Goal: Task Accomplishment & Management: Use online tool/utility

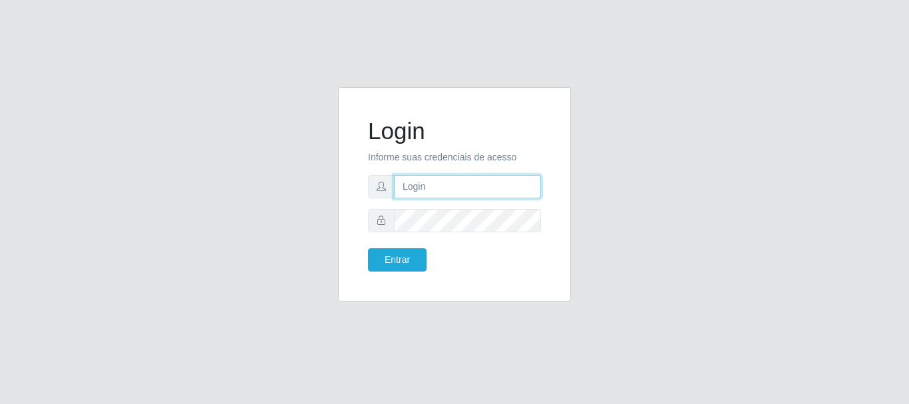
click at [491, 185] on input "text" at bounding box center [467, 186] width 147 height 23
type input "josamajosileide16@gmail.com"
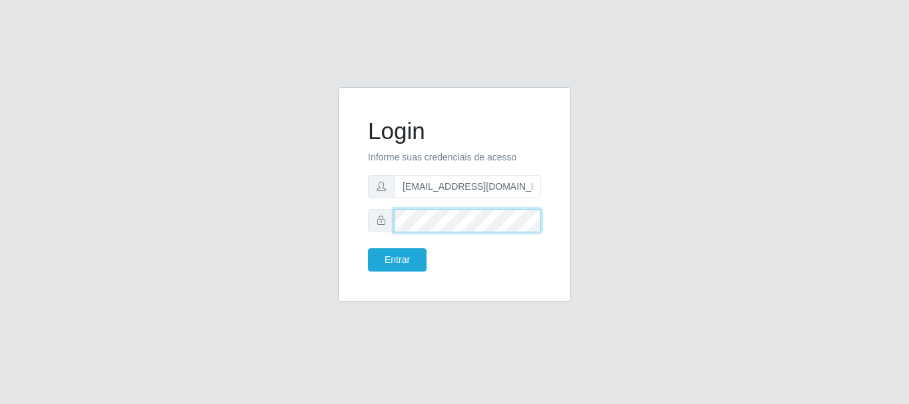
click at [368, 248] on button "Entrar" at bounding box center [397, 259] width 59 height 23
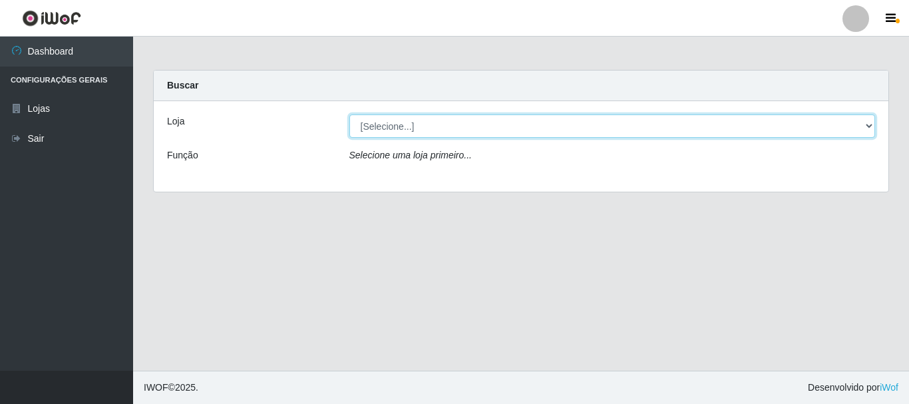
click at [870, 127] on select "[Selecione...] SuperFácil Atacado - Rodoviária" at bounding box center [613, 126] width 527 height 23
click at [870, 119] on select "[Selecione...] SuperFácil Atacado - Rodoviária" at bounding box center [613, 126] width 527 height 23
select select "400"
click at [350, 115] on select "[Selecione...] SuperFácil Atacado - Rodoviária" at bounding box center [613, 126] width 527 height 23
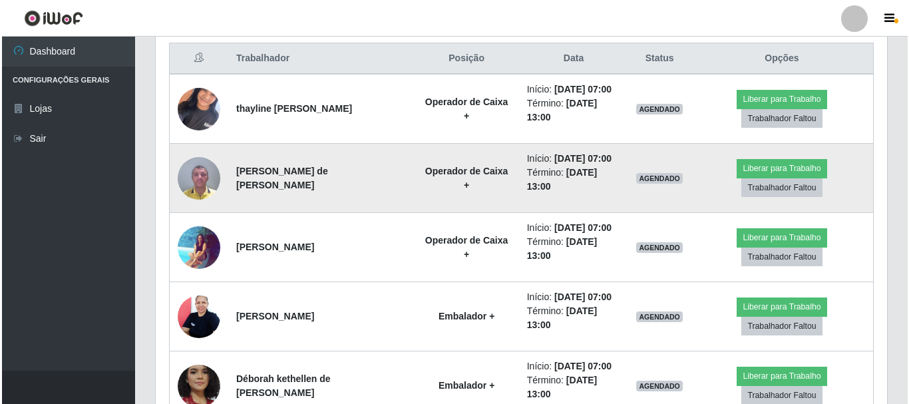
scroll to position [533, 0]
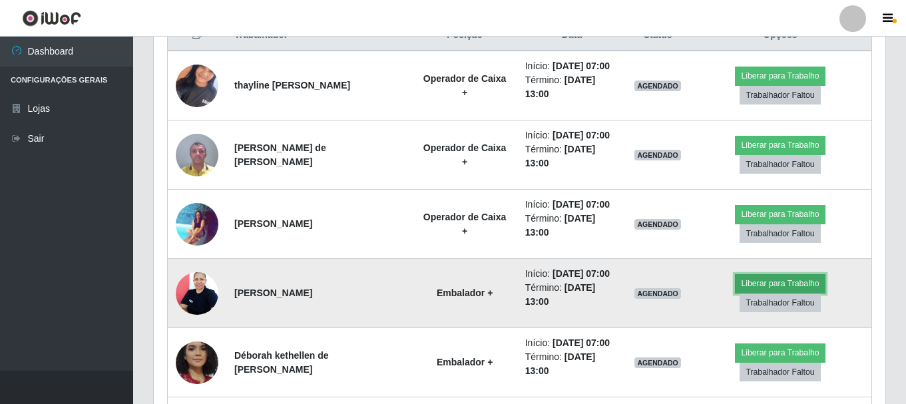
click at [766, 289] on button "Liberar para Trabalho" at bounding box center [780, 283] width 90 height 19
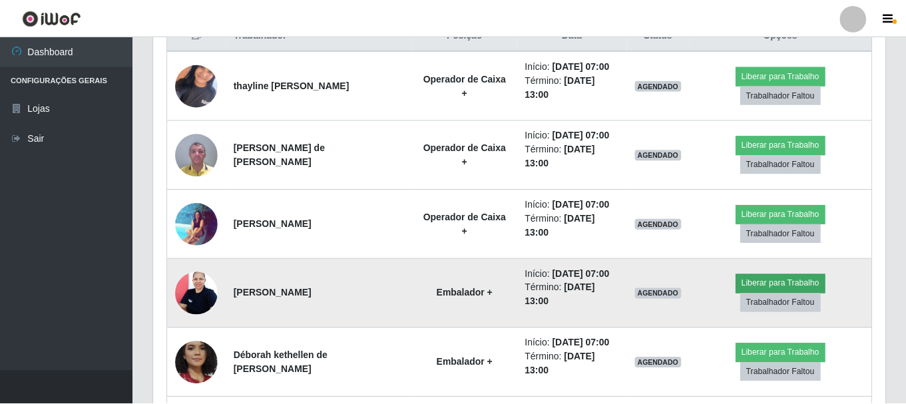
scroll to position [276, 725]
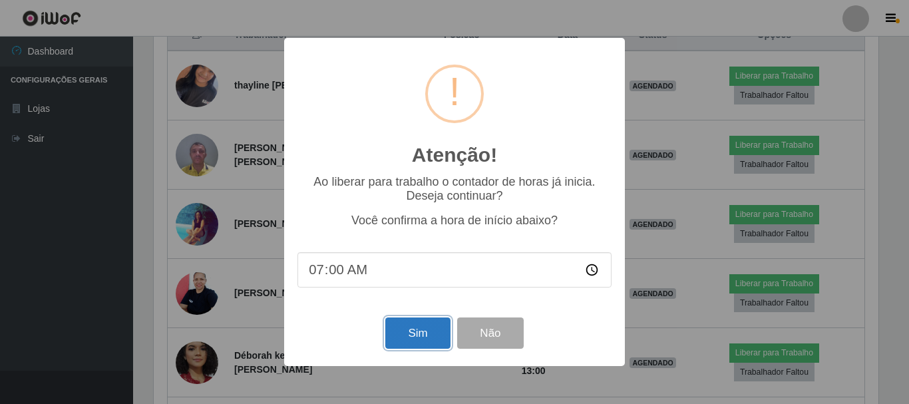
click at [417, 334] on button "Sim" at bounding box center [417, 333] width 65 height 31
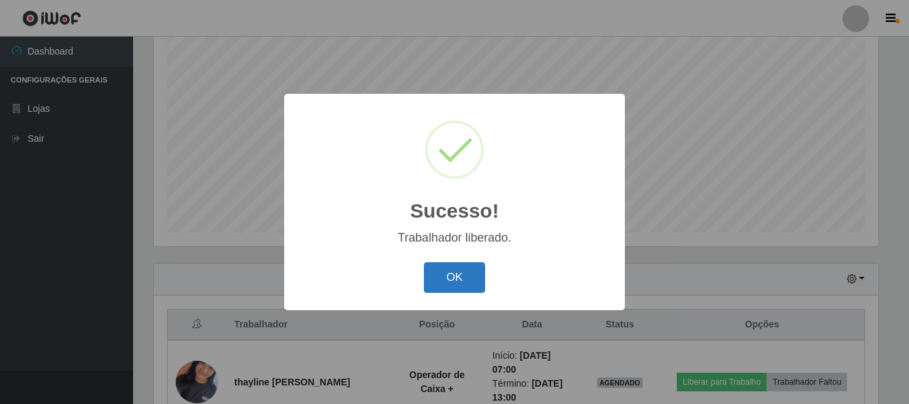
click at [460, 267] on button "OK" at bounding box center [455, 277] width 62 height 31
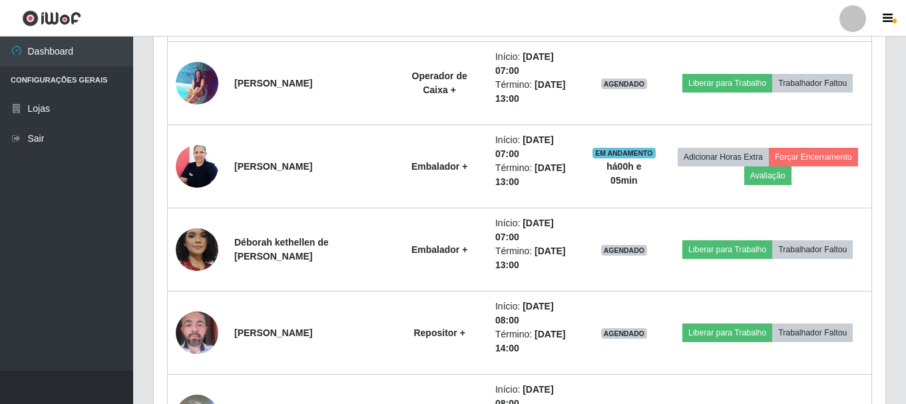
scroll to position [709, 0]
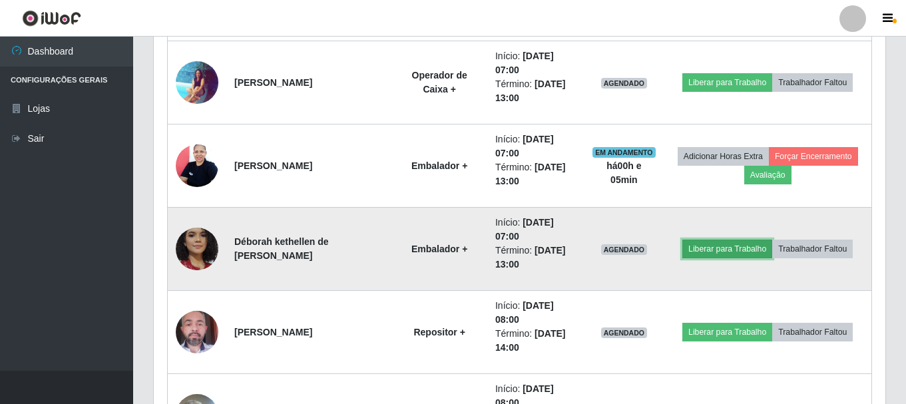
click at [722, 246] on button "Liberar para Trabalho" at bounding box center [727, 249] width 90 height 19
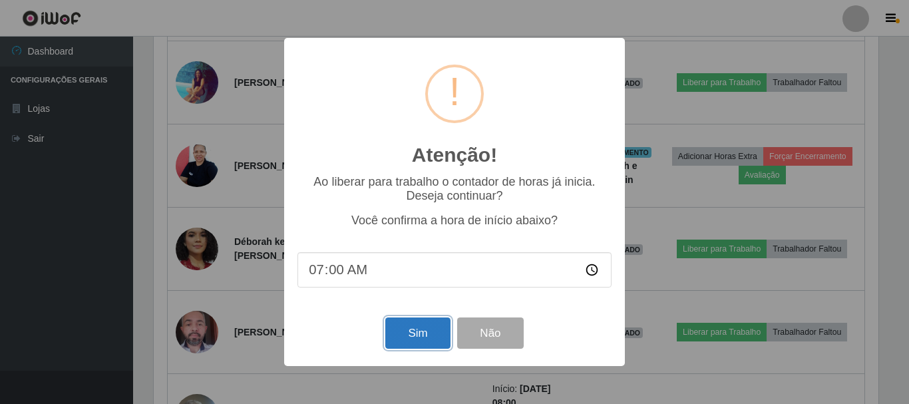
click at [419, 336] on button "Sim" at bounding box center [417, 333] width 65 height 31
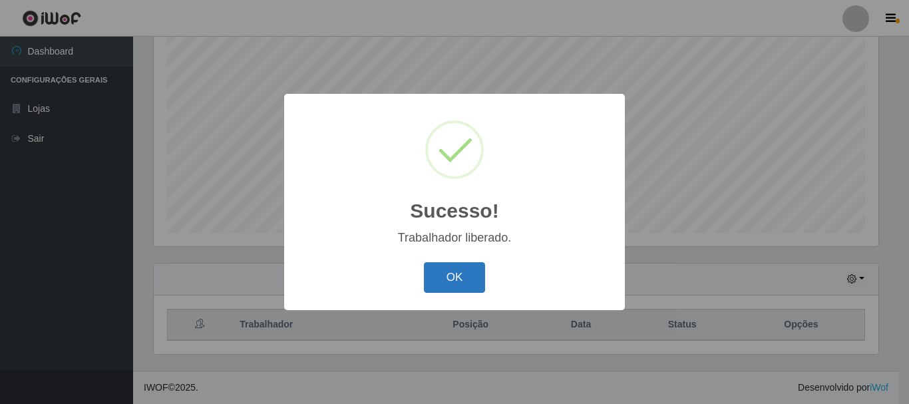
click at [443, 284] on button "OK" at bounding box center [455, 277] width 62 height 31
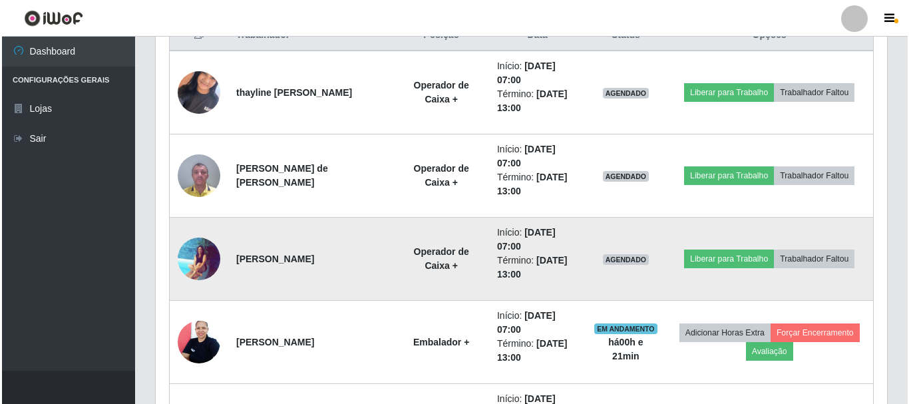
scroll to position [509, 0]
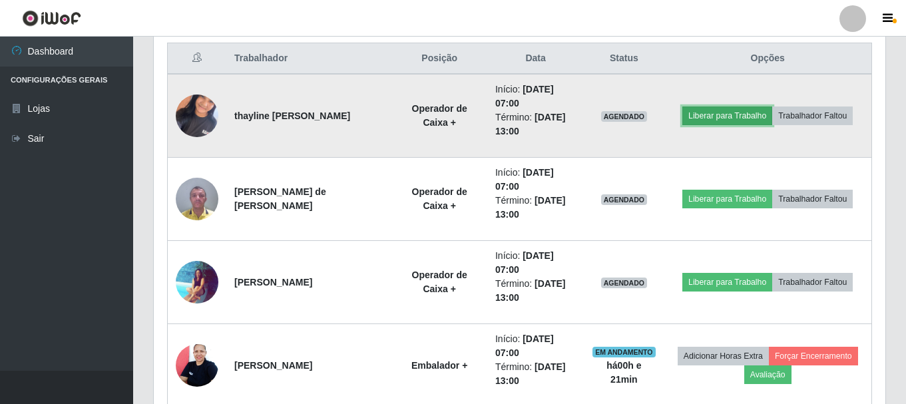
click at [738, 117] on button "Liberar para Trabalho" at bounding box center [727, 116] width 90 height 19
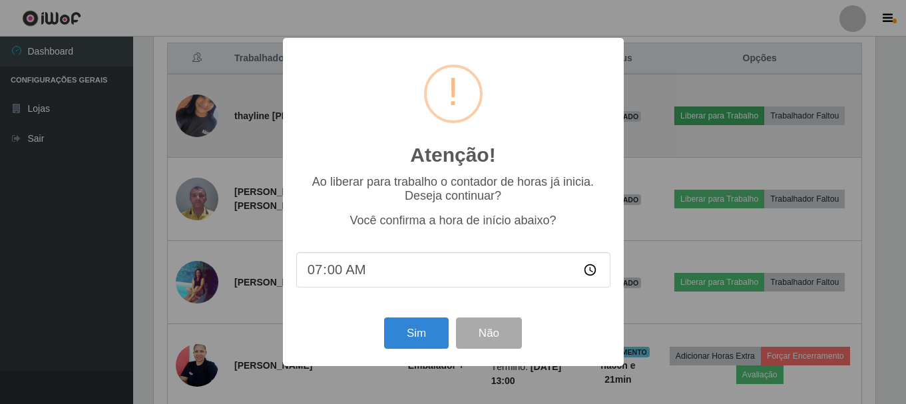
scroll to position [276, 725]
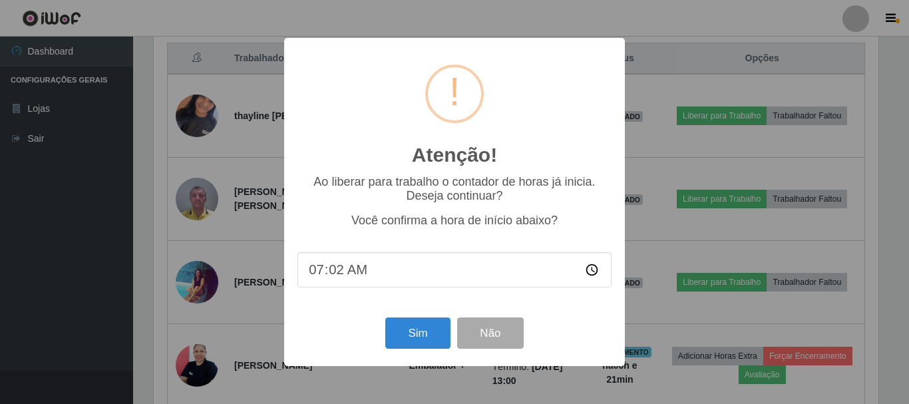
type input "07:20"
click at [411, 333] on button "Sim" at bounding box center [417, 333] width 65 height 31
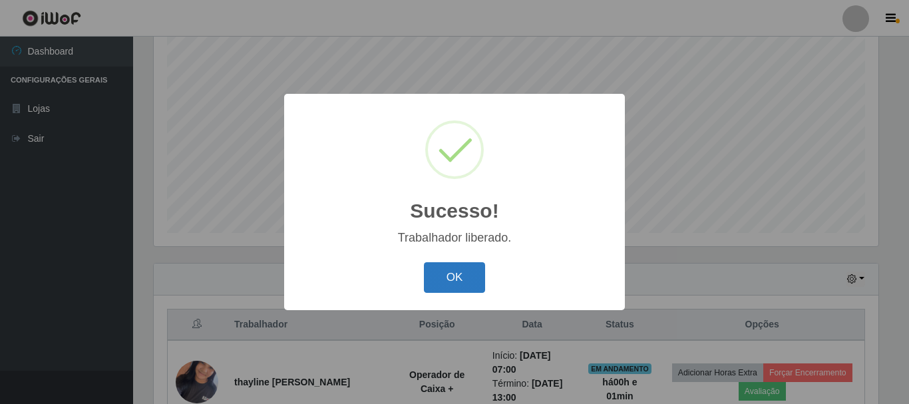
click at [451, 287] on button "OK" at bounding box center [455, 277] width 62 height 31
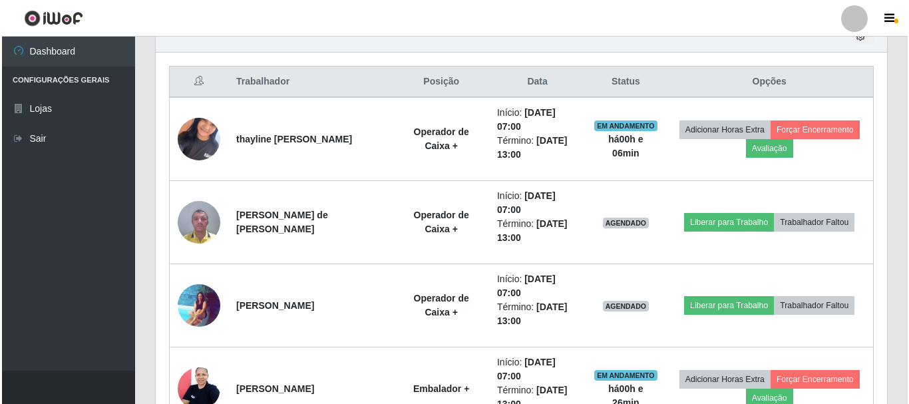
scroll to position [509, 0]
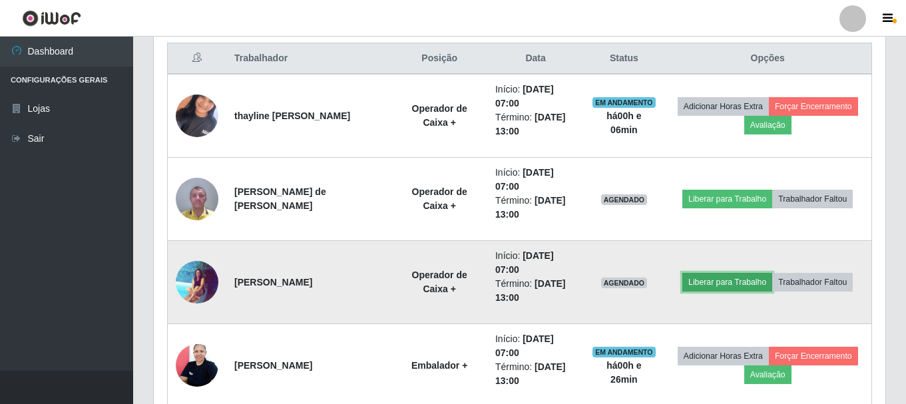
click at [736, 285] on button "Liberar para Trabalho" at bounding box center [727, 282] width 90 height 19
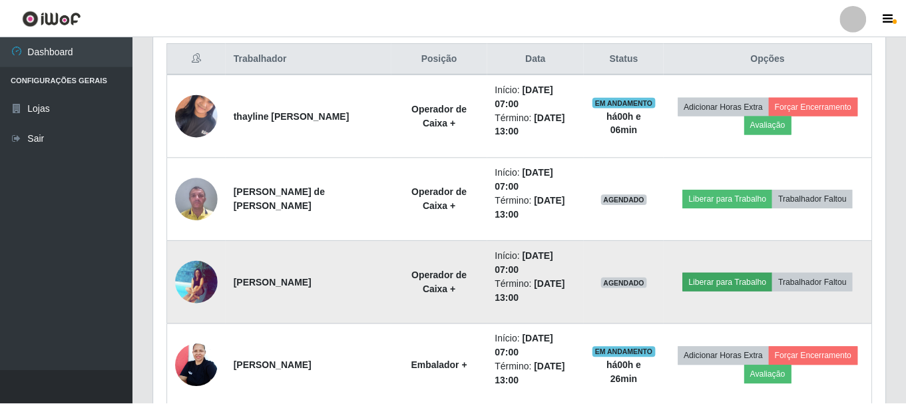
scroll to position [276, 725]
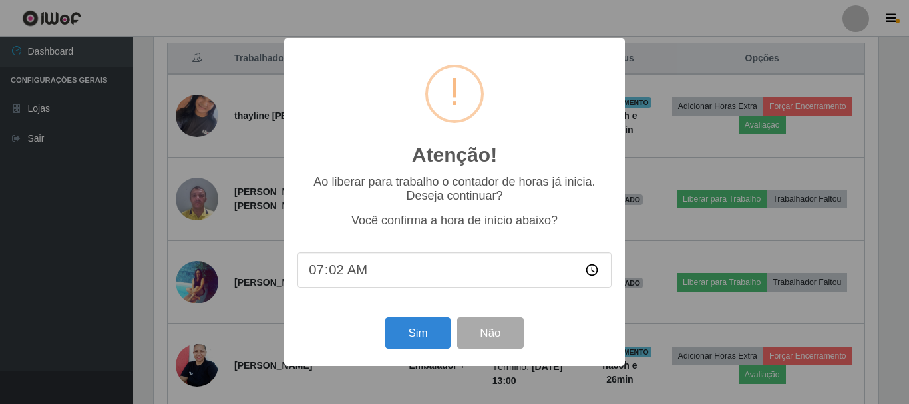
type input "07:20"
click at [423, 334] on button "Sim" at bounding box center [417, 333] width 65 height 31
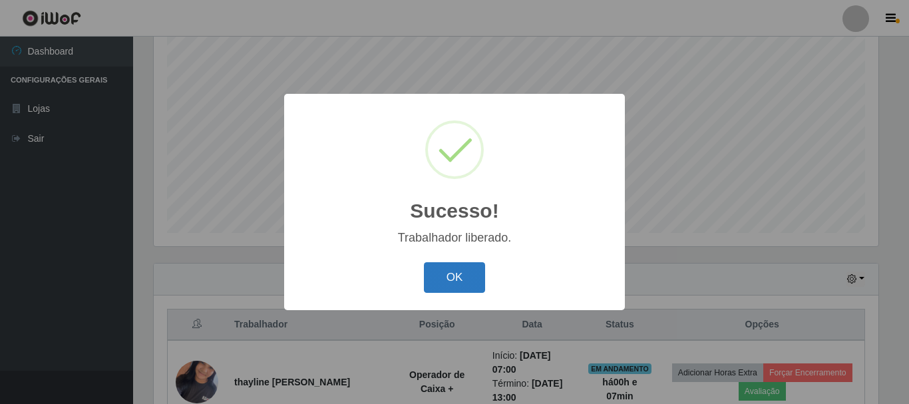
click at [474, 279] on button "OK" at bounding box center [455, 277] width 62 height 31
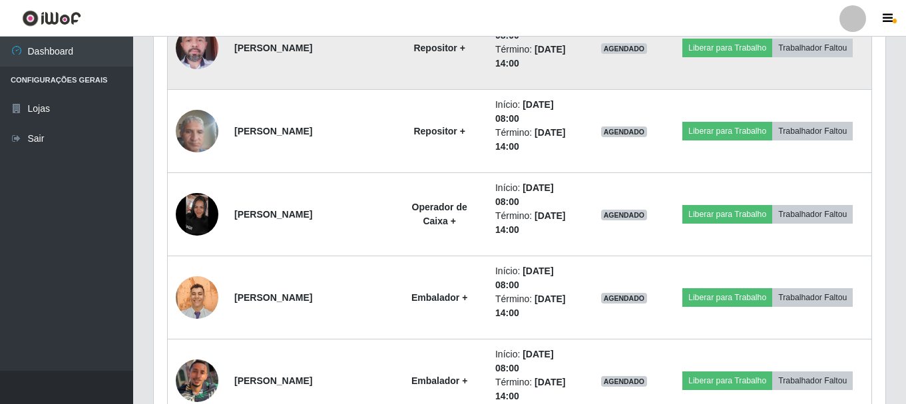
scroll to position [1042, 0]
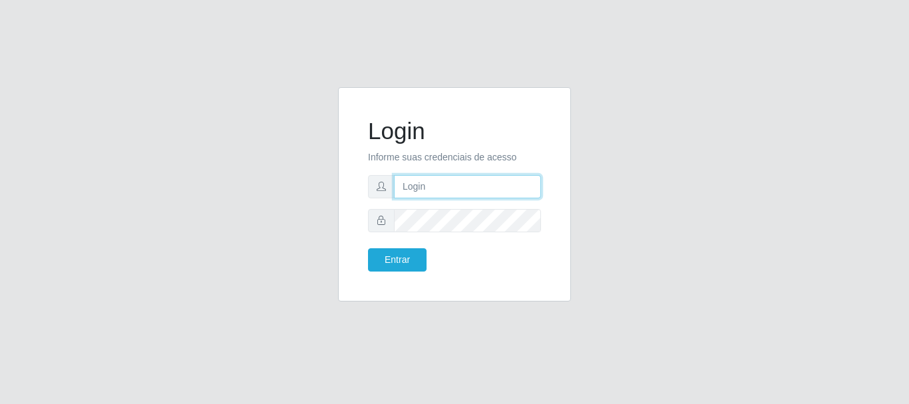
click at [416, 187] on input "text" at bounding box center [467, 186] width 147 height 23
type input "[EMAIL_ADDRESS][DOMAIN_NAME]"
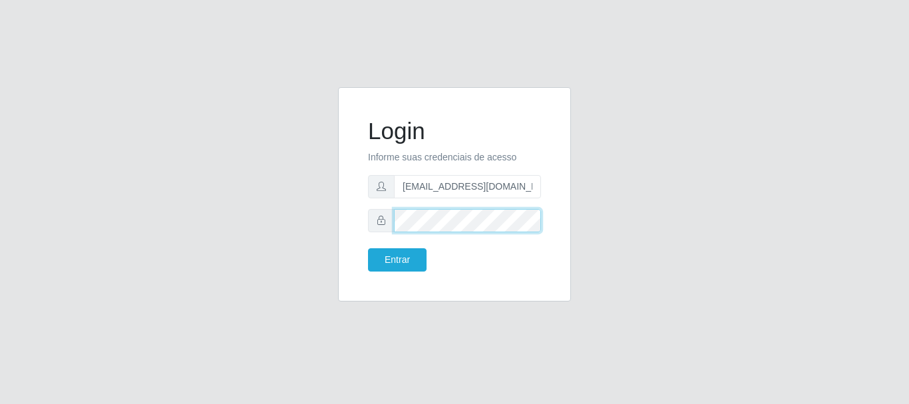
click at [368, 248] on button "Entrar" at bounding box center [397, 259] width 59 height 23
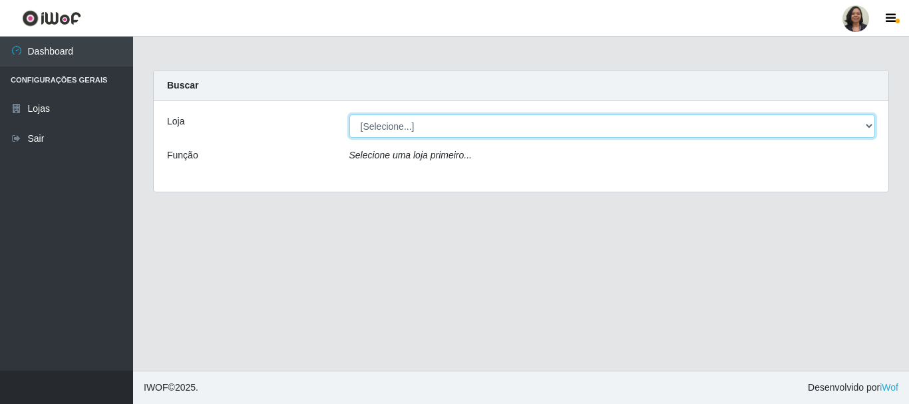
click at [871, 128] on select "[Selecione...] SuperFácil Atacado - Rodoviária" at bounding box center [613, 126] width 527 height 23
select select "400"
click at [350, 115] on select "[Selecione...] SuperFácil Atacado - Rodoviária" at bounding box center [613, 126] width 527 height 23
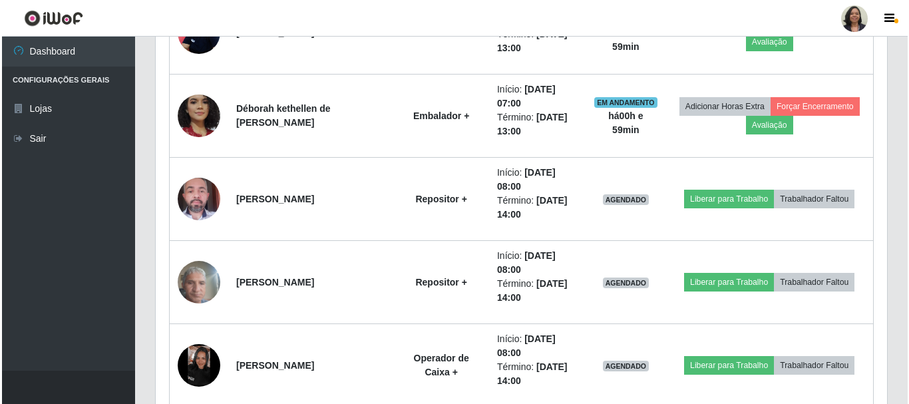
scroll to position [866, 0]
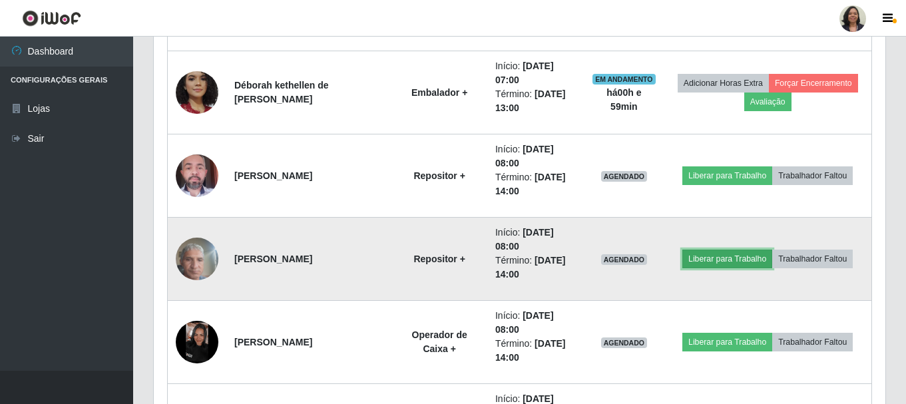
click at [723, 256] on button "Liberar para Trabalho" at bounding box center [727, 259] width 90 height 19
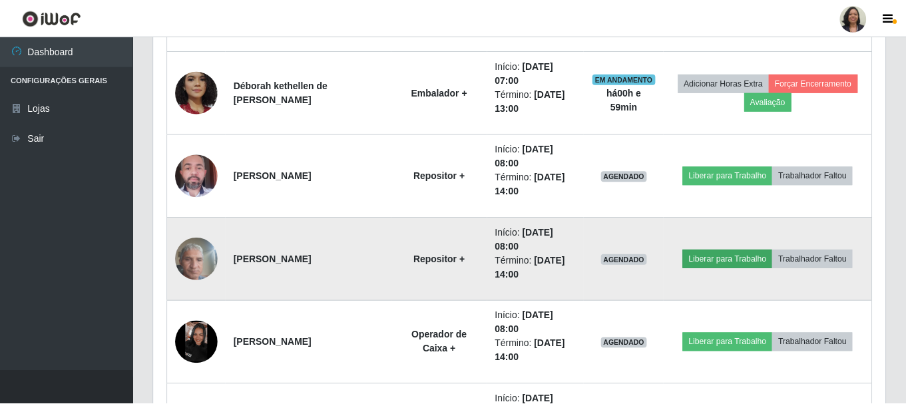
scroll to position [276, 725]
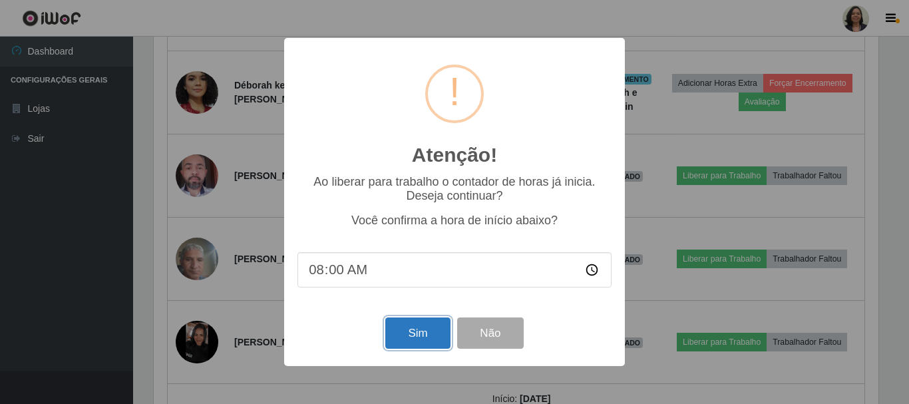
click at [431, 337] on button "Sim" at bounding box center [417, 333] width 65 height 31
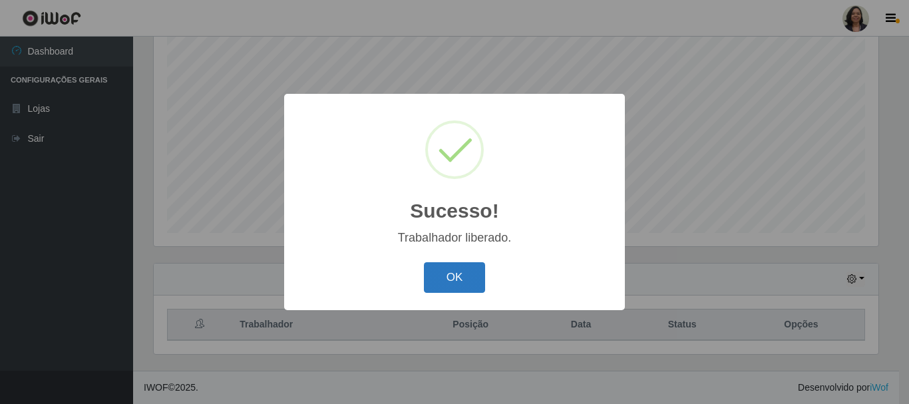
click at [465, 274] on button "OK" at bounding box center [455, 277] width 62 height 31
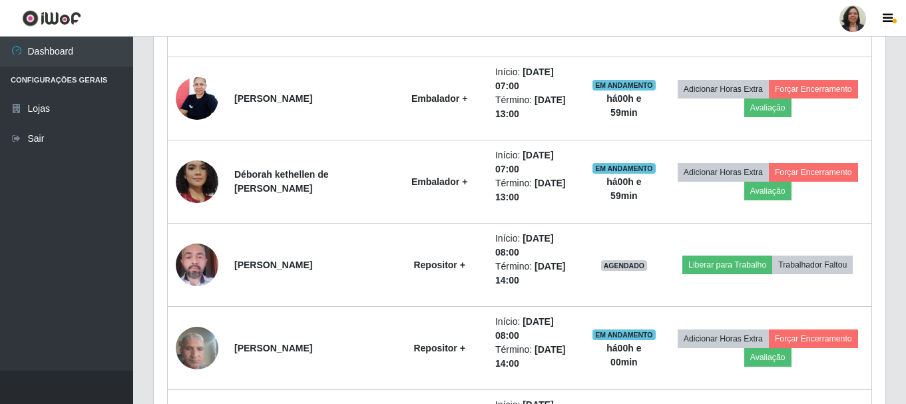
scroll to position [776, 0]
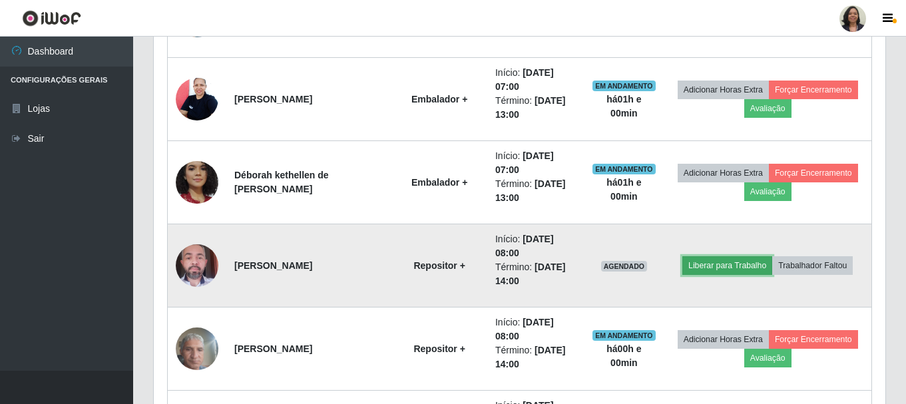
click at [716, 265] on button "Liberar para Trabalho" at bounding box center [727, 265] width 90 height 19
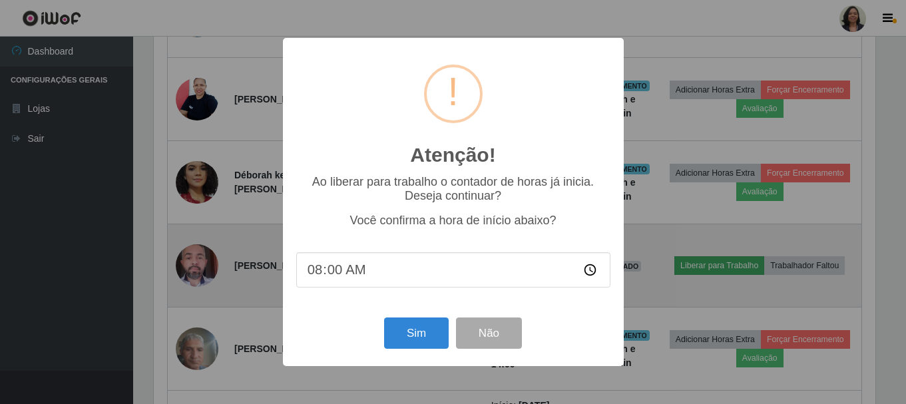
scroll to position [276, 725]
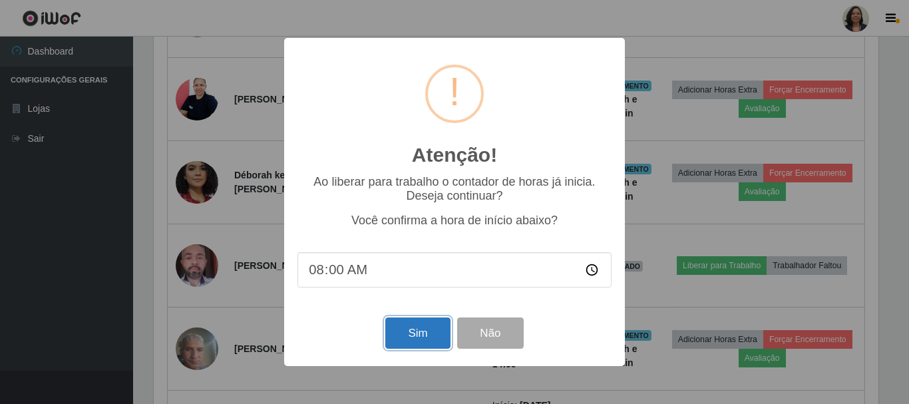
click at [421, 349] on button "Sim" at bounding box center [417, 333] width 65 height 31
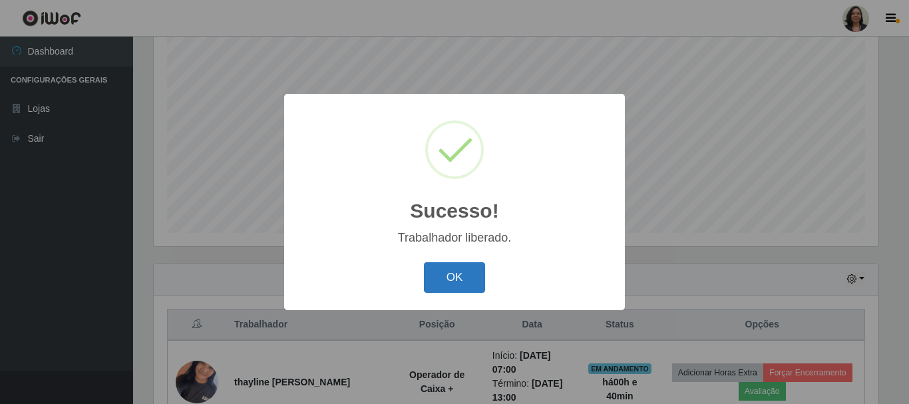
click at [448, 278] on button "OK" at bounding box center [455, 277] width 62 height 31
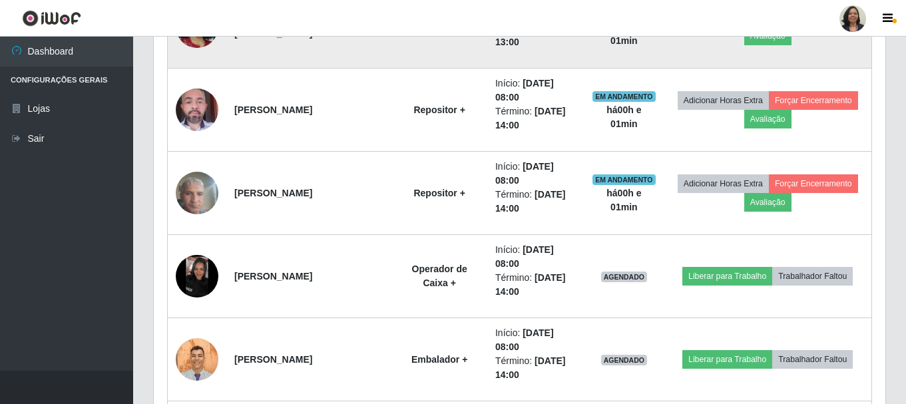
scroll to position [975, 0]
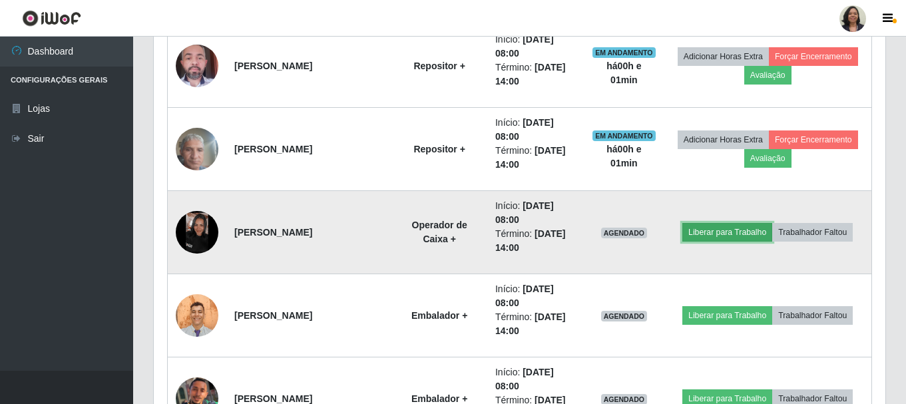
click at [718, 231] on button "Liberar para Trabalho" at bounding box center [727, 232] width 90 height 19
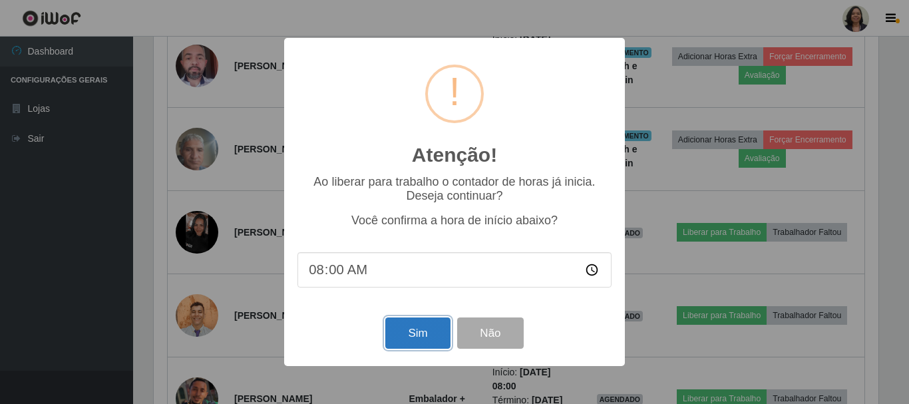
click at [425, 334] on button "Sim" at bounding box center [417, 333] width 65 height 31
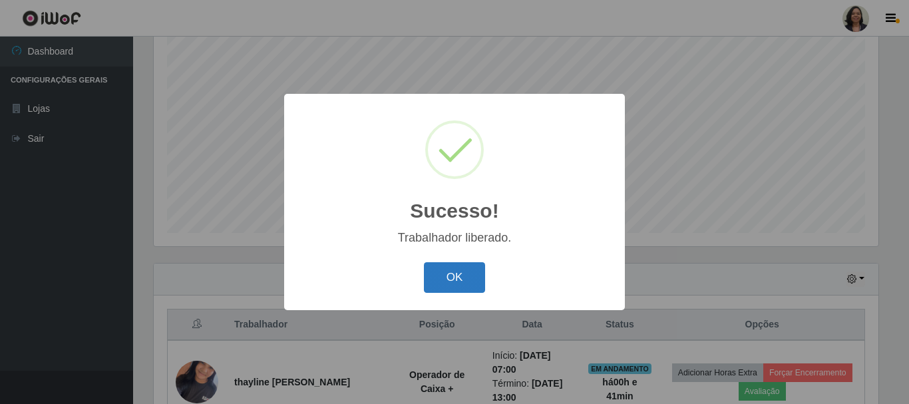
click at [448, 275] on button "OK" at bounding box center [455, 277] width 62 height 31
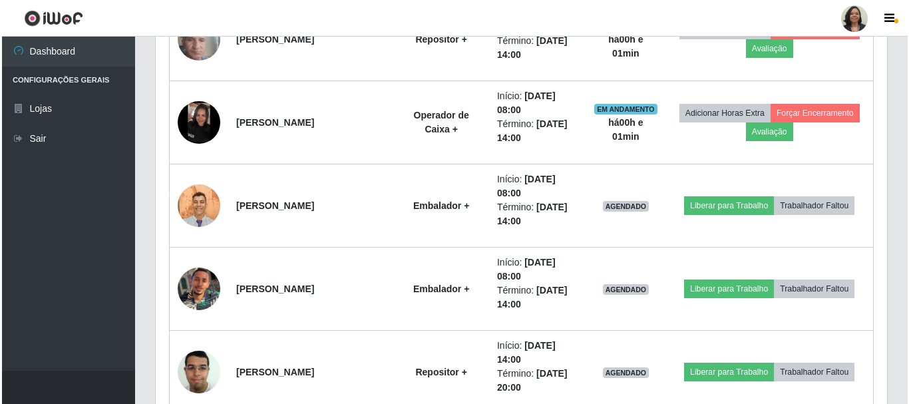
scroll to position [1109, 0]
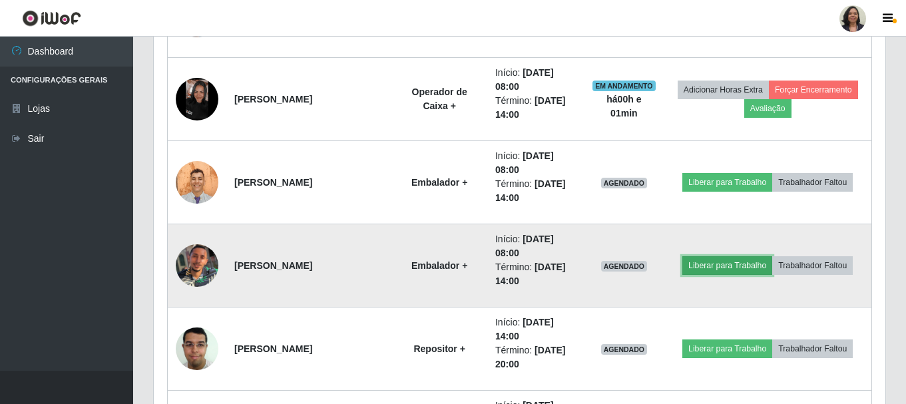
click at [722, 263] on button "Liberar para Trabalho" at bounding box center [727, 265] width 90 height 19
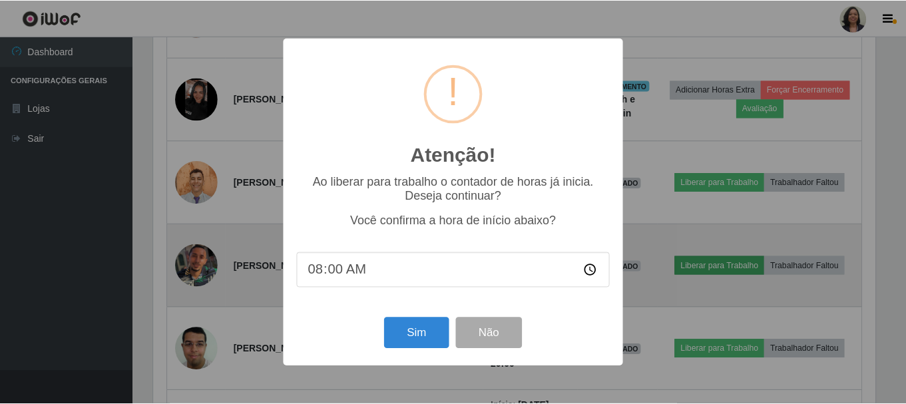
scroll to position [276, 725]
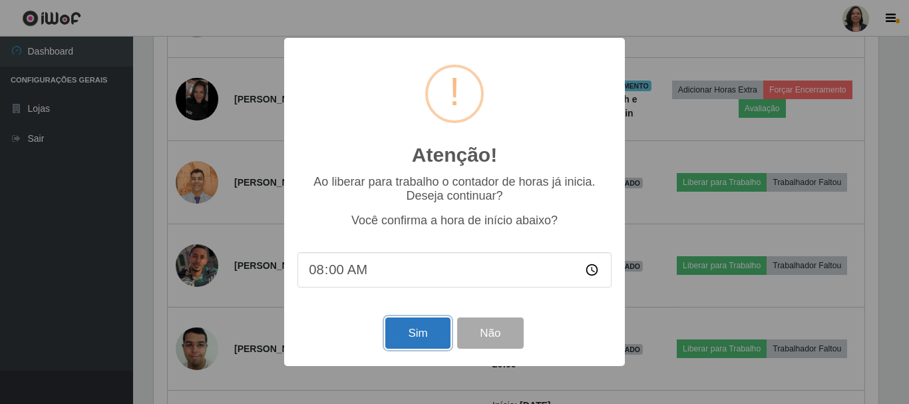
click at [417, 335] on button "Sim" at bounding box center [417, 333] width 65 height 31
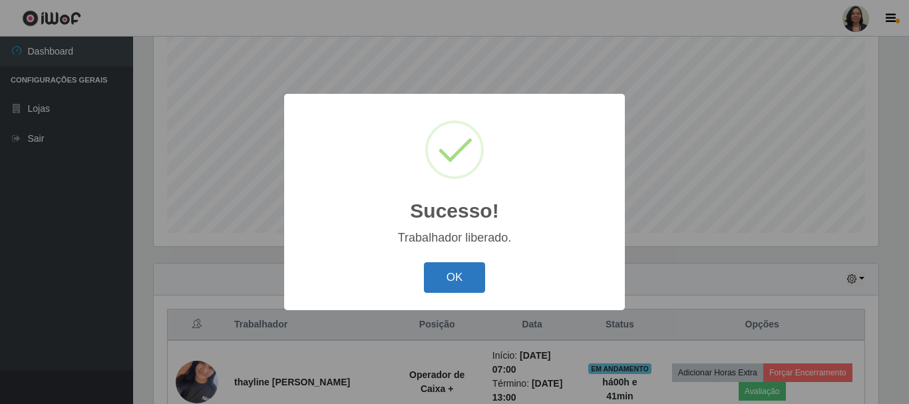
click at [465, 268] on button "OK" at bounding box center [455, 277] width 62 height 31
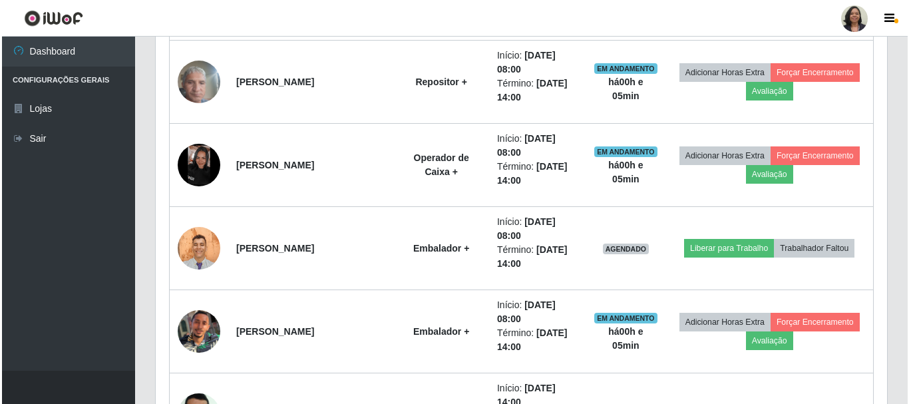
scroll to position [1042, 0]
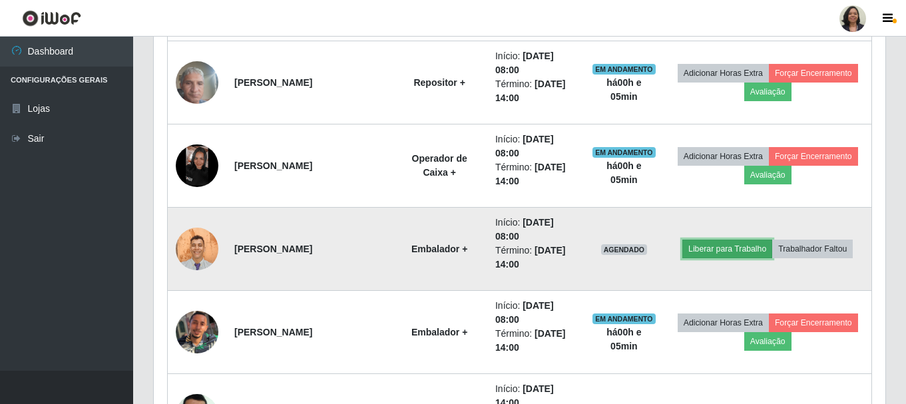
click at [709, 250] on button "Liberar para Trabalho" at bounding box center [727, 249] width 90 height 19
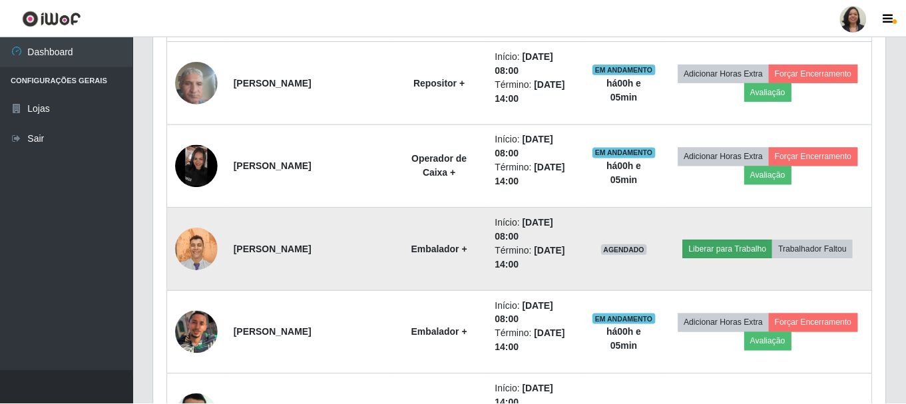
scroll to position [276, 725]
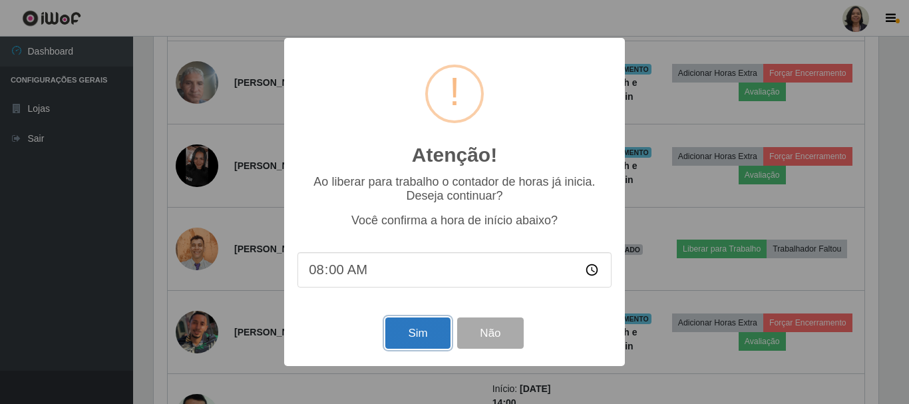
click at [399, 342] on button "Sim" at bounding box center [417, 333] width 65 height 31
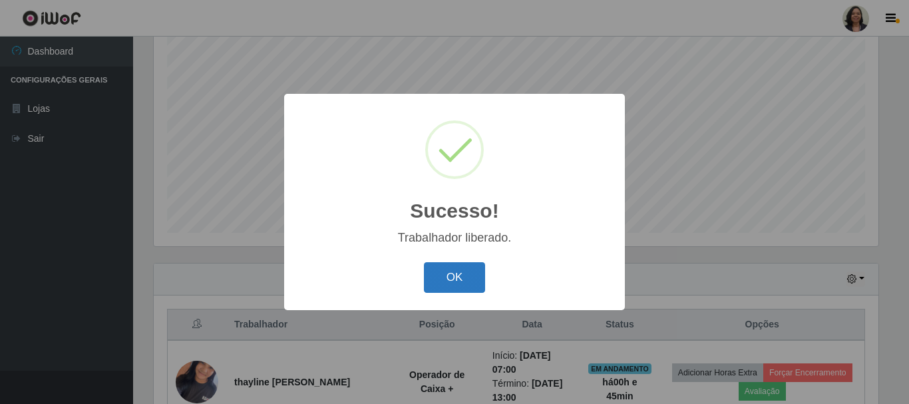
click at [441, 269] on button "OK" at bounding box center [455, 277] width 62 height 31
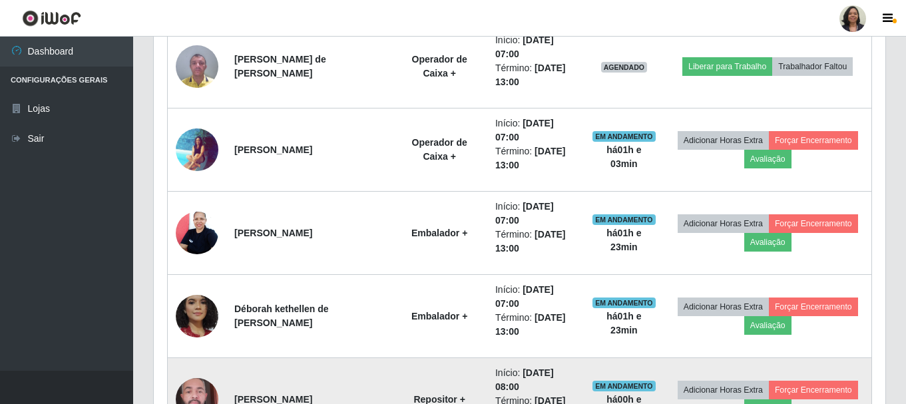
scroll to position [559, 0]
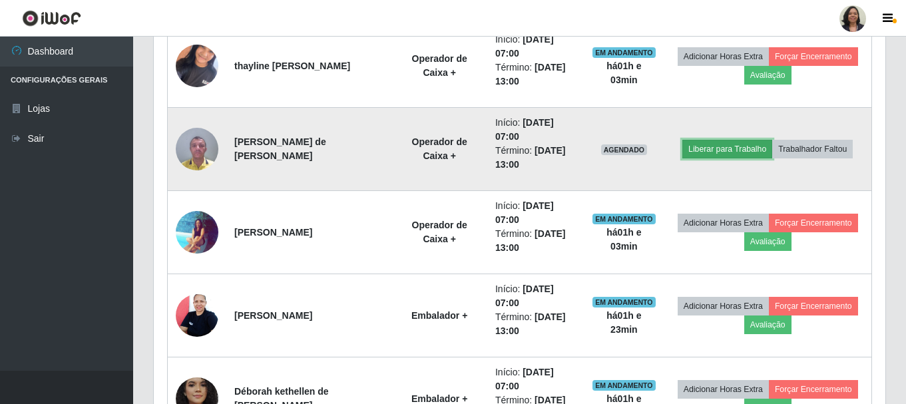
click at [720, 147] on button "Liberar para Trabalho" at bounding box center [727, 149] width 90 height 19
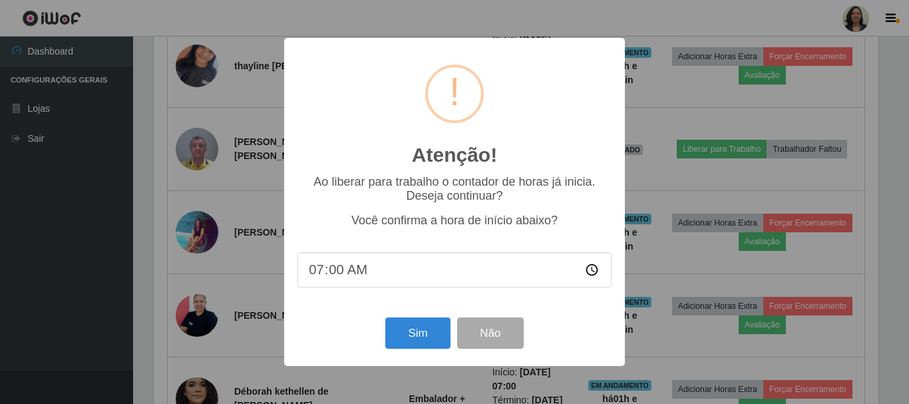
click at [319, 269] on input "07:00" at bounding box center [455, 269] width 314 height 35
type input "08:20"
click at [419, 332] on button "Sim" at bounding box center [417, 333] width 65 height 31
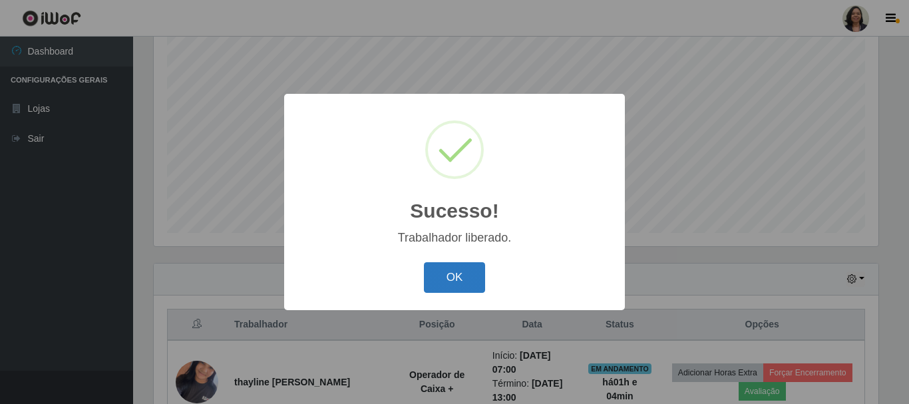
click at [453, 279] on button "OK" at bounding box center [455, 277] width 62 height 31
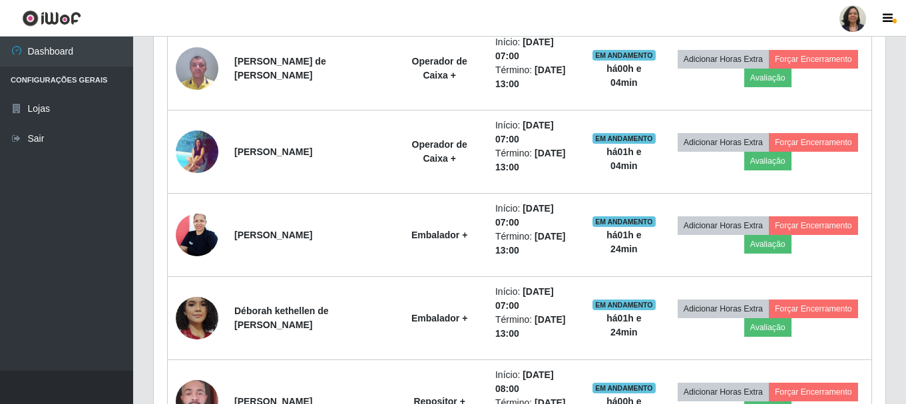
scroll to position [642, 0]
